Goal: Information Seeking & Learning: Learn about a topic

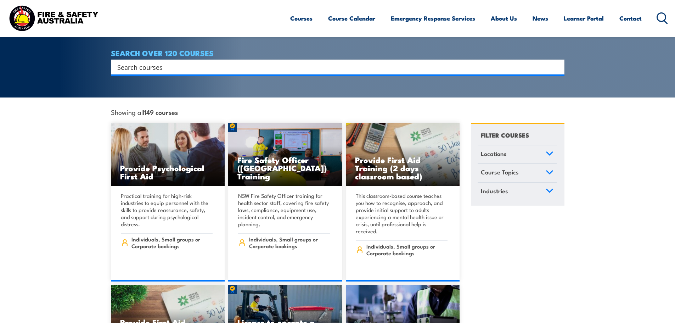
scroll to position [142, 0]
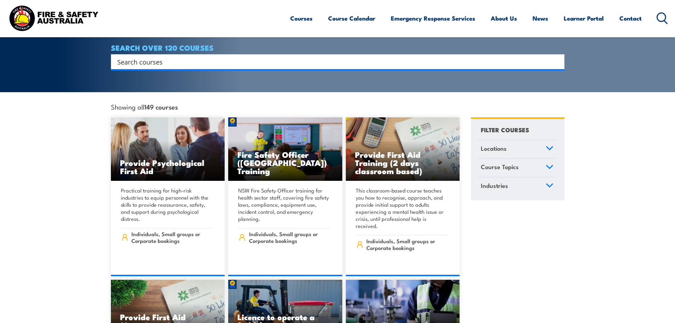
click at [550, 146] on icon at bounding box center [549, 148] width 8 height 5
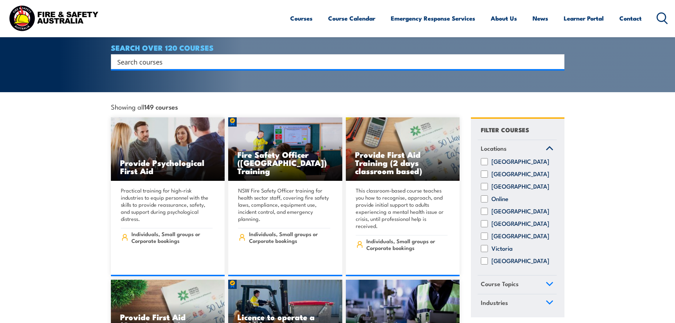
click at [483, 245] on input "Victoria" at bounding box center [484, 248] width 7 height 7
checkbox input "true"
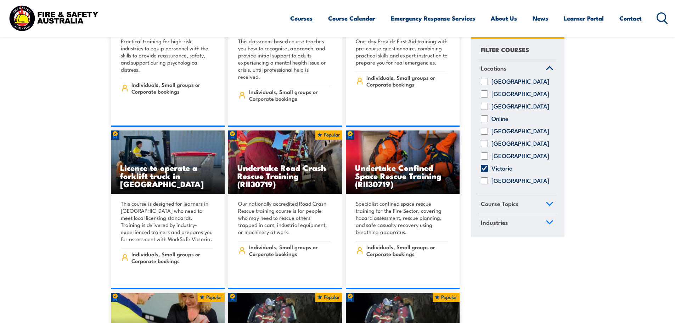
scroll to position [212, 0]
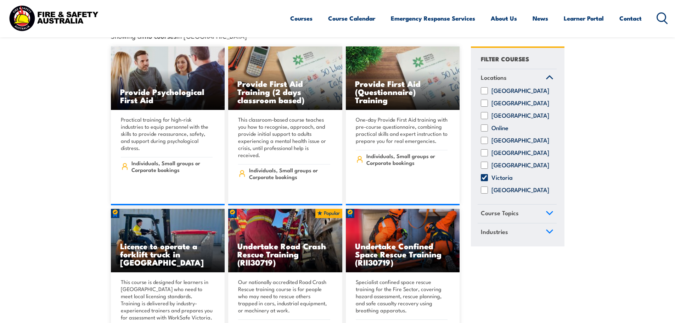
click at [549, 210] on icon at bounding box center [549, 212] width 8 height 5
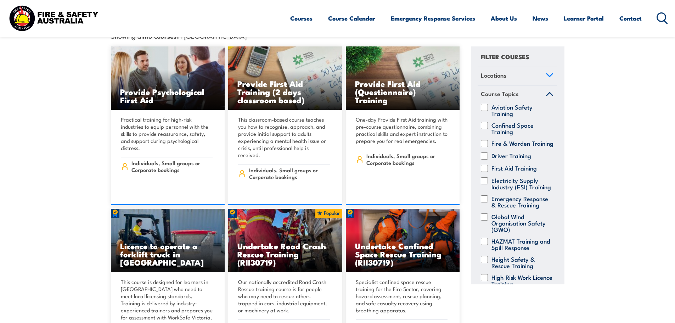
scroll to position [0, 0]
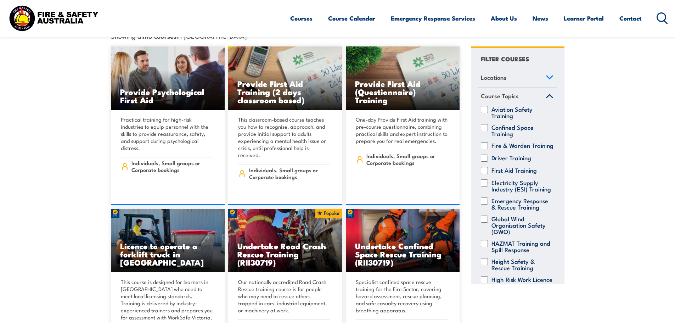
click at [545, 75] on icon at bounding box center [549, 77] width 8 height 5
